Goal: Task Accomplishment & Management: Manage account settings

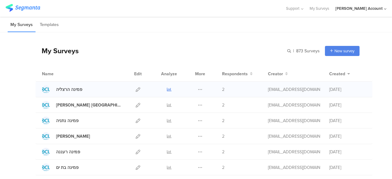
click at [167, 89] on icon at bounding box center [169, 89] width 5 height 5
click at [167, 105] on icon at bounding box center [169, 105] width 5 height 5
click at [167, 124] on link at bounding box center [169, 120] width 5 height 15
click at [167, 136] on icon at bounding box center [169, 136] width 5 height 5
click at [167, 153] on icon at bounding box center [169, 152] width 5 height 5
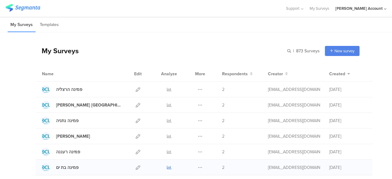
click at [167, 170] on link at bounding box center [169, 167] width 5 height 15
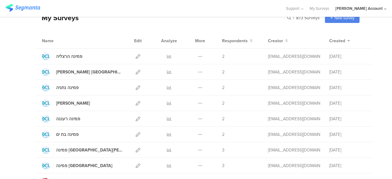
scroll to position [37, 0]
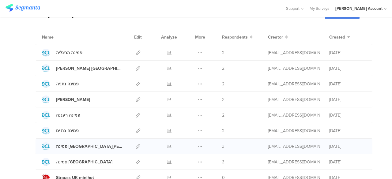
click at [162, 147] on div at bounding box center [169, 146] width 18 height 15
click at [167, 146] on icon at bounding box center [169, 146] width 5 height 5
click at [167, 162] on icon at bounding box center [169, 162] width 5 height 5
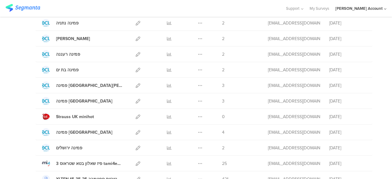
scroll to position [98, 0]
click at [167, 147] on icon at bounding box center [169, 148] width 5 height 5
click at [167, 132] on icon at bounding box center [169, 132] width 5 height 5
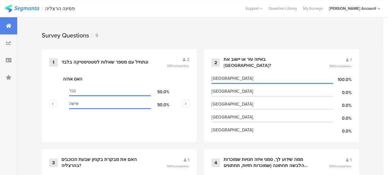
scroll to position [265, 0]
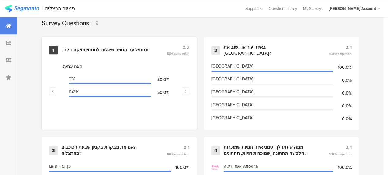
click at [131, 53] on div "ונתחיל עם מספר שאלות לסטטיסטיקה בלבד﻿﻿" at bounding box center [104, 50] width 87 height 6
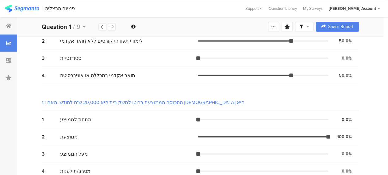
scroll to position [557, 0]
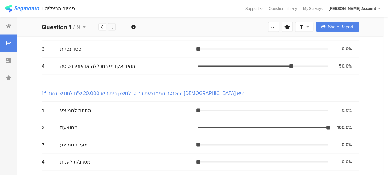
click at [113, 28] on icon at bounding box center [111, 27] width 3 height 4
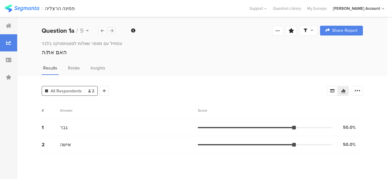
click at [113, 28] on div at bounding box center [112, 30] width 8 height 7
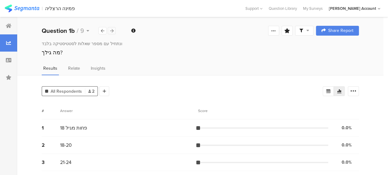
click at [113, 28] on div at bounding box center [112, 30] width 8 height 7
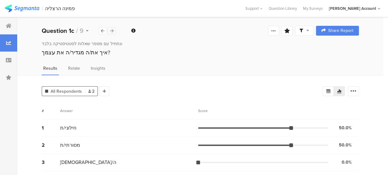
click at [113, 28] on div at bounding box center [112, 30] width 8 height 7
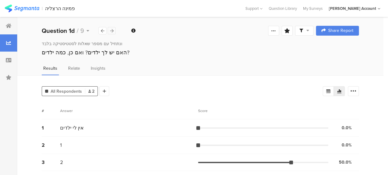
click at [113, 28] on div at bounding box center [112, 30] width 8 height 7
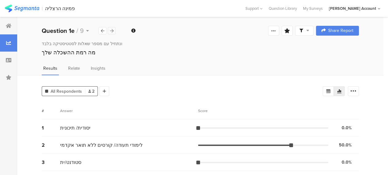
click at [113, 28] on div at bounding box center [112, 30] width 8 height 7
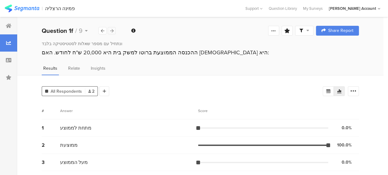
click at [113, 28] on div at bounding box center [112, 30] width 8 height 7
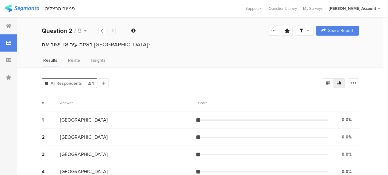
click at [113, 28] on div at bounding box center [112, 30] width 8 height 7
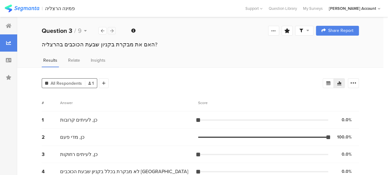
click at [113, 28] on div at bounding box center [112, 30] width 8 height 7
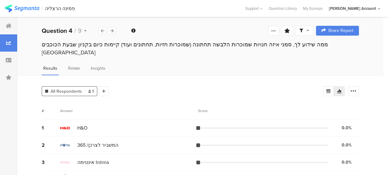
click at [44, 65] on span "Results" at bounding box center [50, 68] width 14 height 6
click at [14, 61] on div at bounding box center [8, 60] width 17 height 17
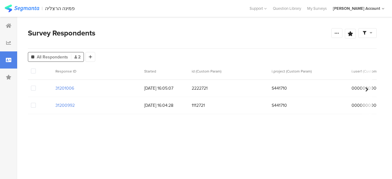
click at [35, 90] on span at bounding box center [33, 88] width 5 height 5
click at [36, 86] on input "checkbox" at bounding box center [36, 86] width 0 height 0
click at [35, 105] on span at bounding box center [33, 105] width 5 height 5
click at [36, 103] on input "checkbox" at bounding box center [36, 103] width 0 height 0
click at [102, 72] on span "Delete" at bounding box center [105, 71] width 13 height 5
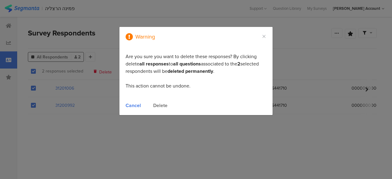
click at [160, 105] on div "Delete" at bounding box center [160, 105] width 14 height 7
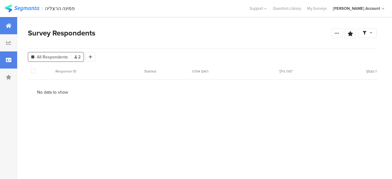
click at [10, 31] on div at bounding box center [8, 25] width 17 height 17
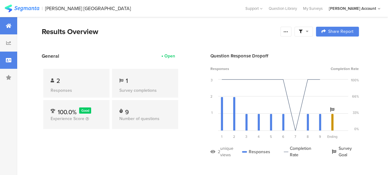
click at [12, 61] on div at bounding box center [8, 60] width 17 height 17
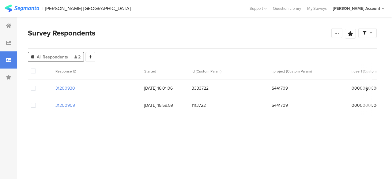
click at [36, 89] on div at bounding box center [40, 88] width 25 height 17
click at [34, 88] on span at bounding box center [33, 88] width 5 height 5
click at [36, 86] on input "checkbox" at bounding box center [36, 86] width 0 height 0
drag, startPoint x: 34, startPoint y: 88, endPoint x: 33, endPoint y: 105, distance: 16.6
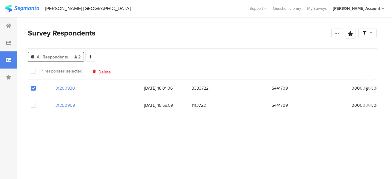
click at [33, 105] on span at bounding box center [33, 105] width 5 height 5
click at [36, 103] on input "checkbox" at bounding box center [36, 103] width 0 height 0
click at [103, 73] on span "Delete" at bounding box center [105, 71] width 13 height 5
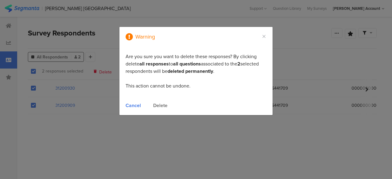
click at [156, 103] on div "Delete" at bounding box center [160, 105] width 14 height 7
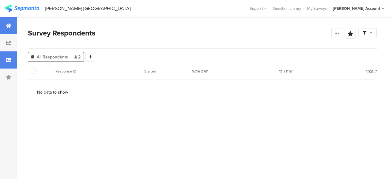
click at [8, 24] on icon at bounding box center [9, 25] width 6 height 5
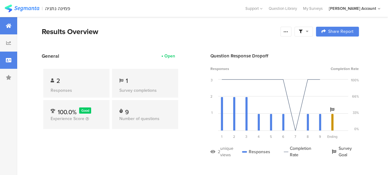
click at [13, 64] on div at bounding box center [8, 60] width 17 height 17
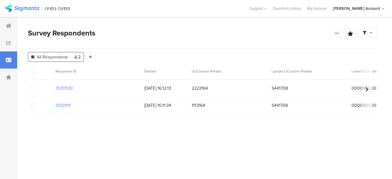
click at [32, 89] on span at bounding box center [33, 88] width 5 height 5
click at [36, 86] on input "checkbox" at bounding box center [36, 86] width 0 height 0
click at [36, 107] on div at bounding box center [40, 105] width 25 height 17
click at [35, 107] on span at bounding box center [33, 105] width 5 height 5
click at [36, 103] on input "checkbox" at bounding box center [36, 103] width 0 height 0
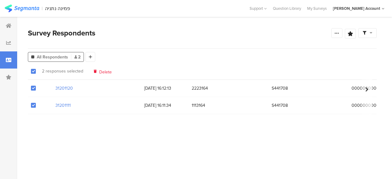
click at [102, 71] on span "Delete" at bounding box center [105, 71] width 13 height 5
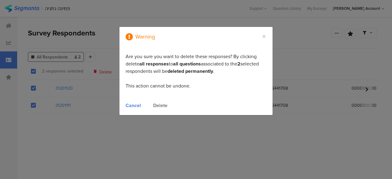
click at [157, 105] on div "Delete" at bounding box center [160, 105] width 14 height 7
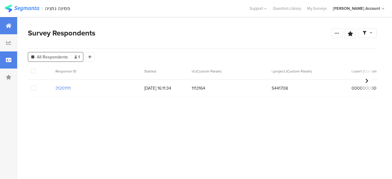
click at [8, 25] on icon at bounding box center [9, 25] width 6 height 5
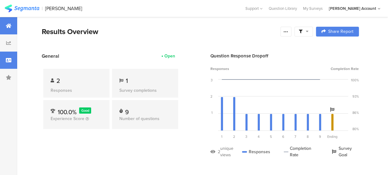
click at [12, 66] on div at bounding box center [8, 60] width 17 height 17
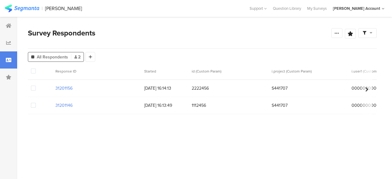
click at [36, 87] on span at bounding box center [33, 88] width 5 height 5
click at [36, 86] on input "checkbox" at bounding box center [36, 86] width 0 height 0
click at [35, 106] on span at bounding box center [33, 105] width 5 height 5
click at [36, 103] on input "checkbox" at bounding box center [36, 103] width 0 height 0
click at [104, 73] on span "Delete" at bounding box center [105, 71] width 13 height 5
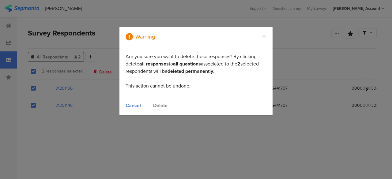
click at [159, 104] on div "Delete" at bounding box center [160, 105] width 14 height 7
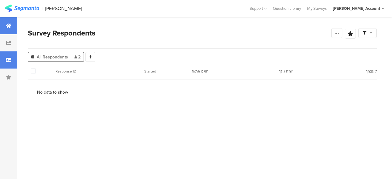
click at [10, 31] on div at bounding box center [8, 25] width 17 height 17
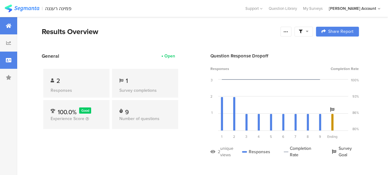
click at [9, 60] on icon at bounding box center [9, 60] width 6 height 5
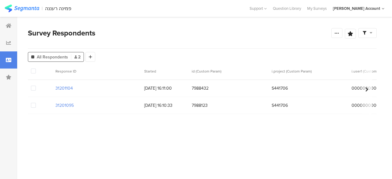
click at [35, 89] on span at bounding box center [33, 88] width 5 height 5
click at [36, 86] on input "checkbox" at bounding box center [36, 86] width 0 height 0
click at [34, 106] on span at bounding box center [33, 105] width 5 height 5
click at [36, 103] on input "checkbox" at bounding box center [36, 103] width 0 height 0
click at [102, 71] on span "Delete" at bounding box center [105, 71] width 13 height 5
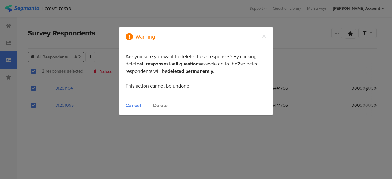
click at [161, 108] on div "Delete" at bounding box center [160, 105] width 14 height 7
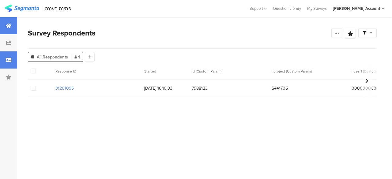
click at [6, 27] on icon at bounding box center [9, 25] width 6 height 5
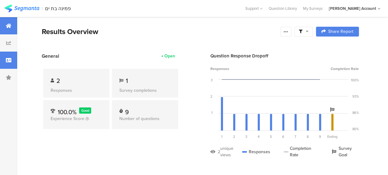
click at [12, 62] on div at bounding box center [8, 60] width 17 height 17
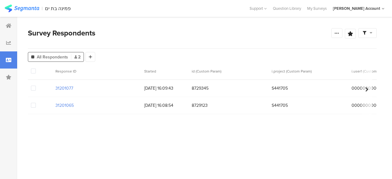
click at [36, 90] on span at bounding box center [33, 88] width 5 height 5
click at [36, 86] on input "checkbox" at bounding box center [36, 86] width 0 height 0
click at [36, 106] on span at bounding box center [33, 105] width 5 height 5
click at [36, 103] on input "checkbox" at bounding box center [36, 103] width 0 height 0
click at [103, 71] on span "Delete" at bounding box center [105, 71] width 13 height 5
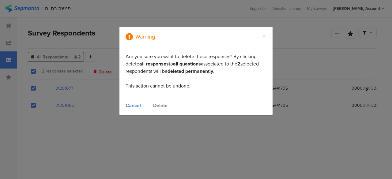
click at [157, 106] on div "Delete" at bounding box center [160, 105] width 14 height 7
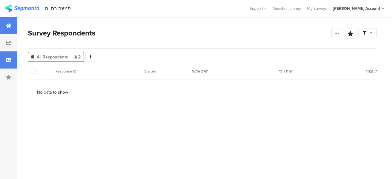
click at [7, 24] on icon at bounding box center [9, 25] width 6 height 5
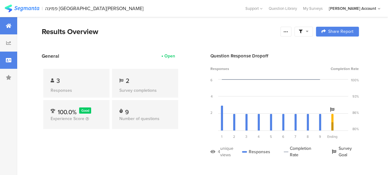
click at [6, 59] on icon at bounding box center [9, 60] width 6 height 5
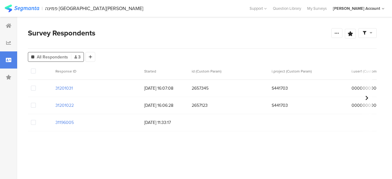
click at [33, 89] on span at bounding box center [33, 88] width 5 height 5
click at [36, 86] on input "checkbox" at bounding box center [36, 86] width 0 height 0
click at [34, 103] on span at bounding box center [33, 105] width 5 height 5
click at [36, 103] on input "checkbox" at bounding box center [36, 103] width 0 height 0
click at [36, 123] on div at bounding box center [40, 122] width 25 height 17
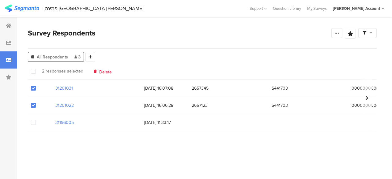
click at [34, 123] on span at bounding box center [33, 122] width 5 height 5
click at [36, 120] on input "checkbox" at bounding box center [36, 120] width 0 height 0
click at [100, 71] on span "Delete" at bounding box center [105, 71] width 13 height 5
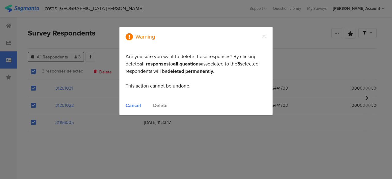
click at [161, 105] on div "Delete" at bounding box center [160, 105] width 14 height 7
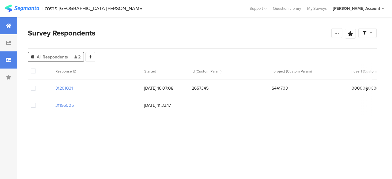
click at [0, 25] on div at bounding box center [8, 25] width 17 height 17
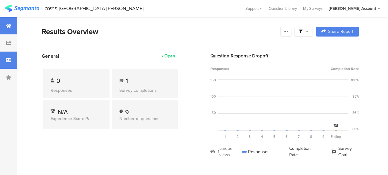
click at [11, 60] on icon at bounding box center [9, 60] width 6 height 5
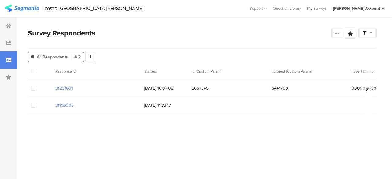
click at [32, 105] on span at bounding box center [33, 105] width 5 height 5
click at [36, 103] on input "checkbox" at bounding box center [36, 103] width 0 height 0
click at [32, 88] on span at bounding box center [33, 88] width 5 height 5
click at [36, 86] on input "checkbox" at bounding box center [36, 86] width 0 height 0
click at [100, 71] on span "Delete" at bounding box center [105, 71] width 13 height 5
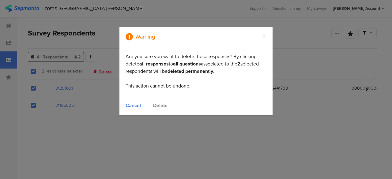
click at [158, 105] on div "Delete" at bounding box center [160, 105] width 14 height 7
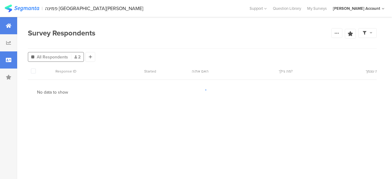
click at [10, 29] on div at bounding box center [8, 25] width 17 height 17
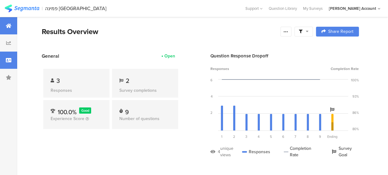
click at [8, 60] on icon at bounding box center [9, 60] width 6 height 5
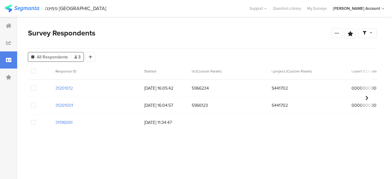
click at [34, 89] on span at bounding box center [33, 88] width 5 height 5
click at [36, 86] on input "checkbox" at bounding box center [36, 86] width 0 height 0
click at [35, 105] on span at bounding box center [33, 105] width 5 height 5
click at [36, 103] on input "checkbox" at bounding box center [36, 103] width 0 height 0
click at [35, 124] on span at bounding box center [33, 122] width 5 height 5
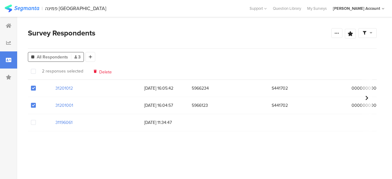
click at [36, 120] on input "checkbox" at bounding box center [36, 120] width 0 height 0
click at [107, 73] on span "Delete" at bounding box center [105, 71] width 13 height 5
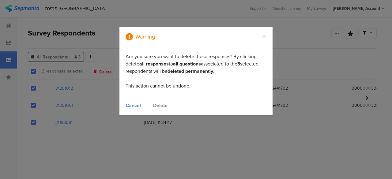
click at [158, 105] on div "Delete" at bounding box center [160, 105] width 14 height 7
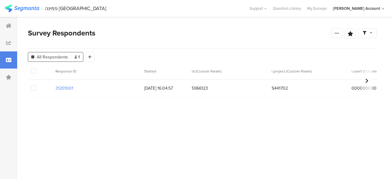
click at [32, 88] on span at bounding box center [33, 88] width 5 height 5
click at [36, 86] on input "checkbox" at bounding box center [36, 86] width 0 height 0
click at [101, 74] on span "Delete" at bounding box center [104, 71] width 13 height 5
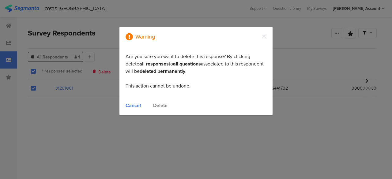
click at [161, 106] on div "Delete" at bounding box center [160, 105] width 14 height 7
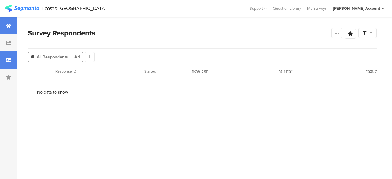
click at [14, 32] on div at bounding box center [8, 25] width 17 height 17
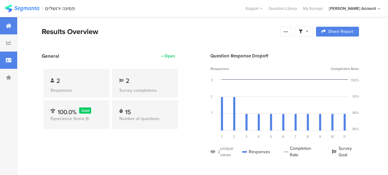
click at [6, 62] on icon at bounding box center [9, 60] width 6 height 5
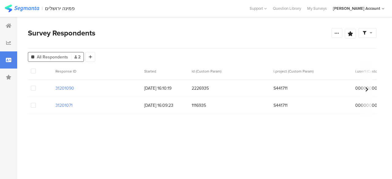
click at [34, 88] on span at bounding box center [33, 88] width 5 height 5
click at [36, 86] on input "checkbox" at bounding box center [36, 86] width 0 height 0
click at [35, 106] on span at bounding box center [33, 105] width 5 height 5
click at [36, 103] on input "checkbox" at bounding box center [36, 103] width 0 height 0
click at [101, 71] on span "Delete" at bounding box center [105, 71] width 13 height 5
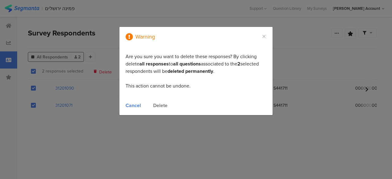
click at [162, 103] on div "Delete" at bounding box center [160, 105] width 14 height 7
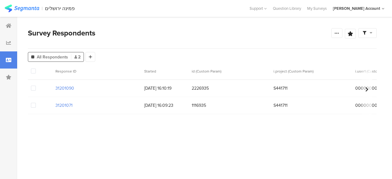
click at [30, 92] on div at bounding box center [40, 88] width 25 height 17
click at [31, 90] on span at bounding box center [33, 88] width 5 height 5
click at [36, 86] on input "checkbox" at bounding box center [36, 86] width 0 height 0
click at [34, 107] on span at bounding box center [33, 105] width 5 height 5
click at [36, 103] on input "checkbox" at bounding box center [36, 103] width 0 height 0
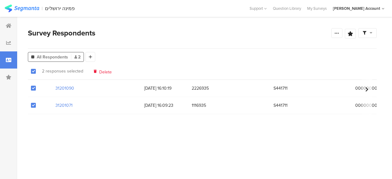
click at [99, 70] on span "Delete" at bounding box center [105, 71] width 13 height 5
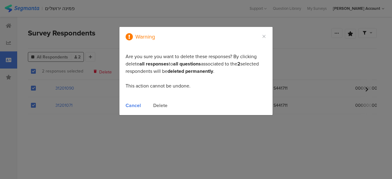
click at [165, 105] on div "Delete" at bounding box center [160, 105] width 14 height 7
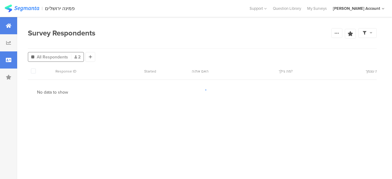
click at [10, 27] on icon at bounding box center [9, 25] width 6 height 5
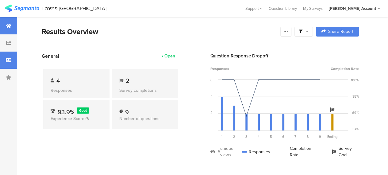
click at [12, 63] on div at bounding box center [8, 60] width 17 height 17
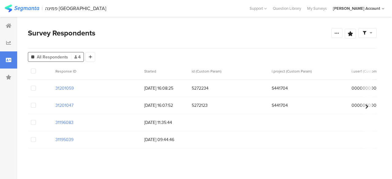
click at [33, 120] on span at bounding box center [33, 122] width 5 height 5
click at [36, 120] on input "checkbox" at bounding box center [36, 120] width 0 height 0
click at [34, 141] on span at bounding box center [33, 139] width 5 height 5
click at [36, 137] on input "checkbox" at bounding box center [36, 137] width 0 height 0
click at [101, 70] on span "Delete" at bounding box center [105, 71] width 13 height 5
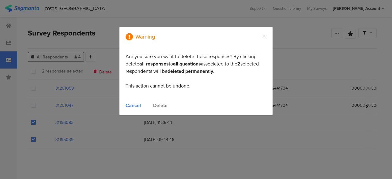
click at [155, 103] on div "Delete" at bounding box center [160, 105] width 14 height 7
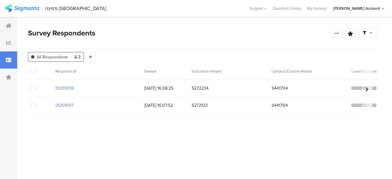
click at [34, 90] on span at bounding box center [33, 88] width 5 height 5
click at [36, 86] on input "checkbox" at bounding box center [36, 86] width 0 height 0
click at [36, 106] on span at bounding box center [33, 105] width 5 height 5
click at [36, 103] on input "checkbox" at bounding box center [36, 103] width 0 height 0
click at [98, 70] on div "Delete" at bounding box center [103, 71] width 18 height 5
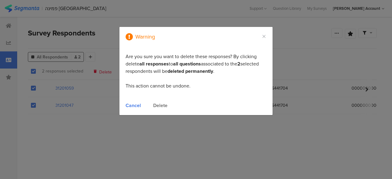
click at [161, 105] on div "Delete" at bounding box center [160, 105] width 14 height 7
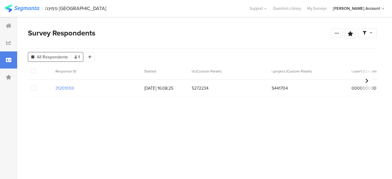
click at [32, 87] on span at bounding box center [33, 88] width 5 height 5
click at [36, 86] on input "checkbox" at bounding box center [36, 86] width 0 height 0
click at [104, 70] on span "Delete" at bounding box center [104, 71] width 13 height 5
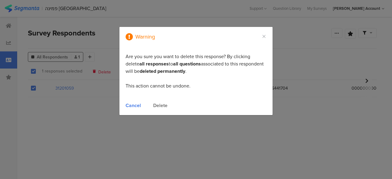
click at [160, 105] on div "Delete" at bounding box center [160, 105] width 14 height 7
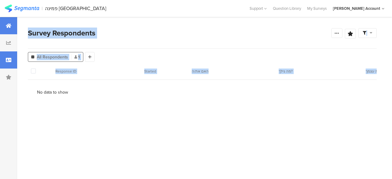
drag, startPoint x: 34, startPoint y: 87, endPoint x: 10, endPoint y: 27, distance: 65.2
click at [10, 27] on div "Saved Reports Survey Respondents Confidence Level 95 % Preview survey Edit surv…" at bounding box center [196, 98] width 392 height 162
click at [10, 27] on icon at bounding box center [9, 25] width 6 height 5
